Goal: Navigation & Orientation: Find specific page/section

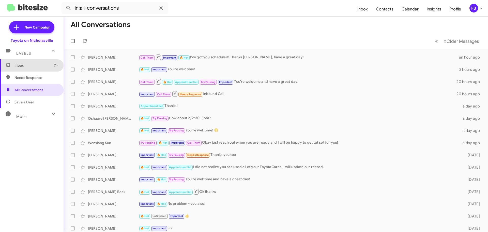
click at [54, 64] on span "(1)" at bounding box center [56, 65] width 4 height 5
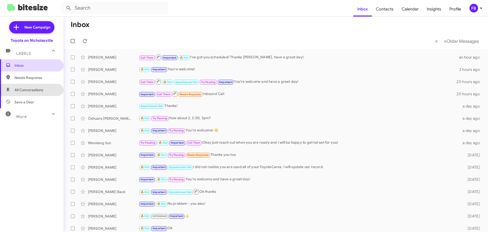
click at [38, 93] on span "All Conversations" at bounding box center [32, 90] width 64 height 12
type input "in:all-conversations"
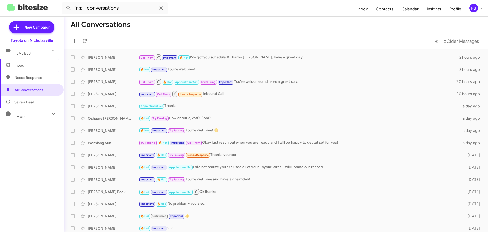
click at [24, 63] on span "Inbox" at bounding box center [32, 65] width 64 height 12
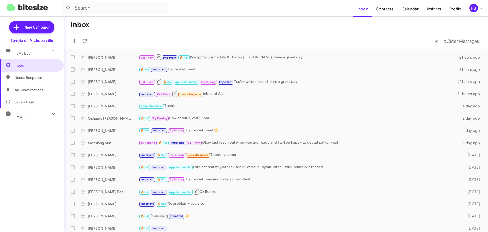
click at [25, 90] on span "All Conversations" at bounding box center [28, 89] width 29 height 5
type input "in:all-conversations"
